Goal: Task Accomplishment & Management: Manage account settings

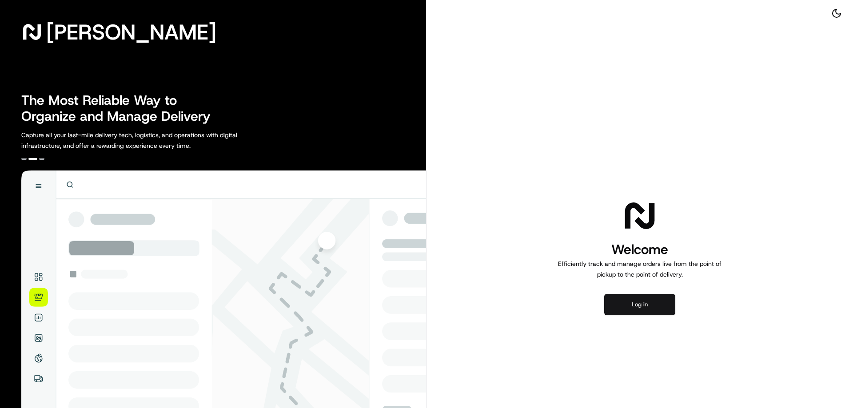
click at [665, 307] on button "Log in" at bounding box center [639, 304] width 71 height 21
